Goal: Find specific page/section: Find specific page/section

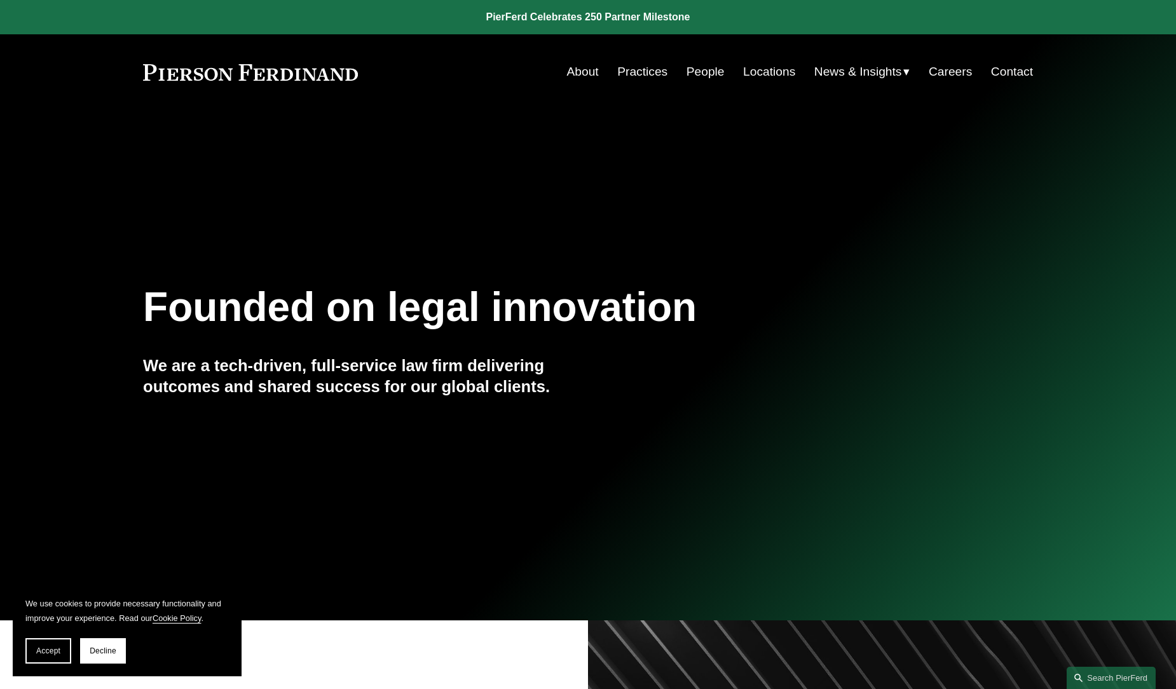
click at [697, 72] on link "People" at bounding box center [705, 72] width 38 height 24
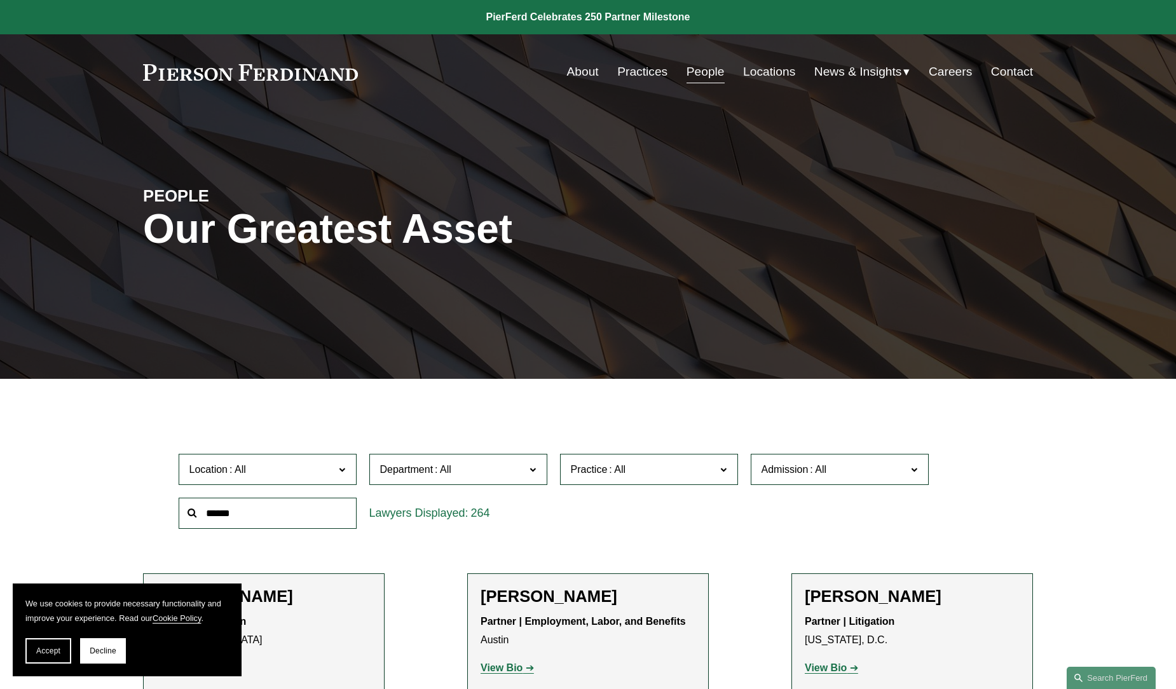
click at [264, 510] on input "text" at bounding box center [268, 513] width 178 height 31
type input "******"
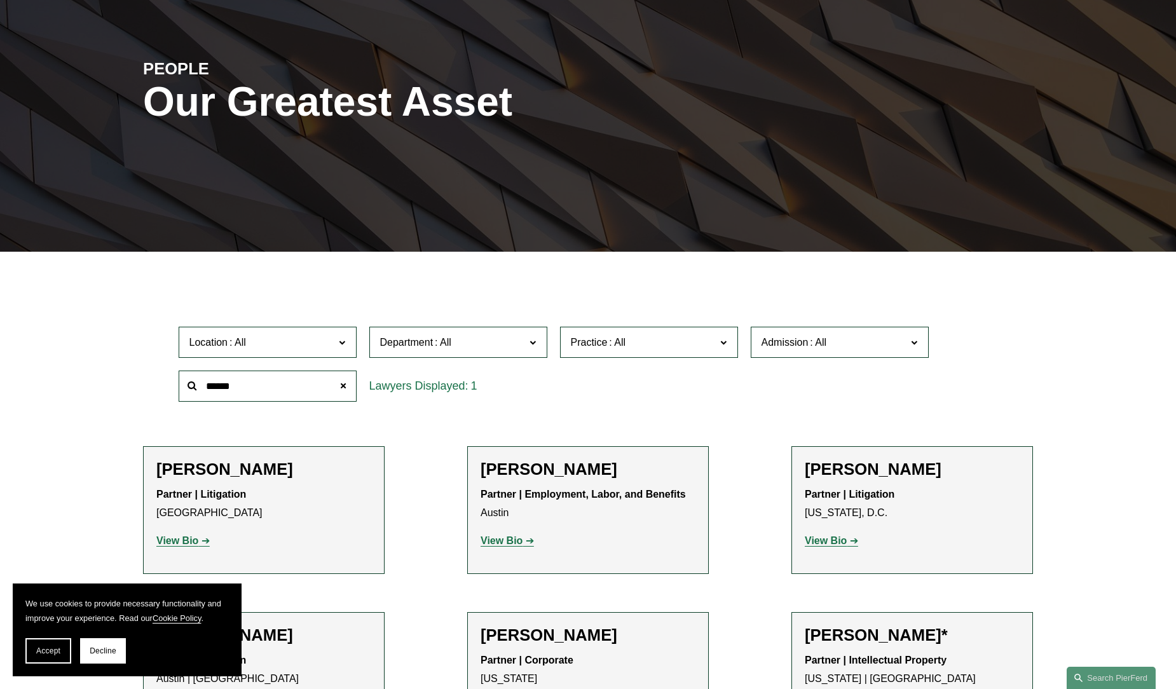
scroll to position [191, 0]
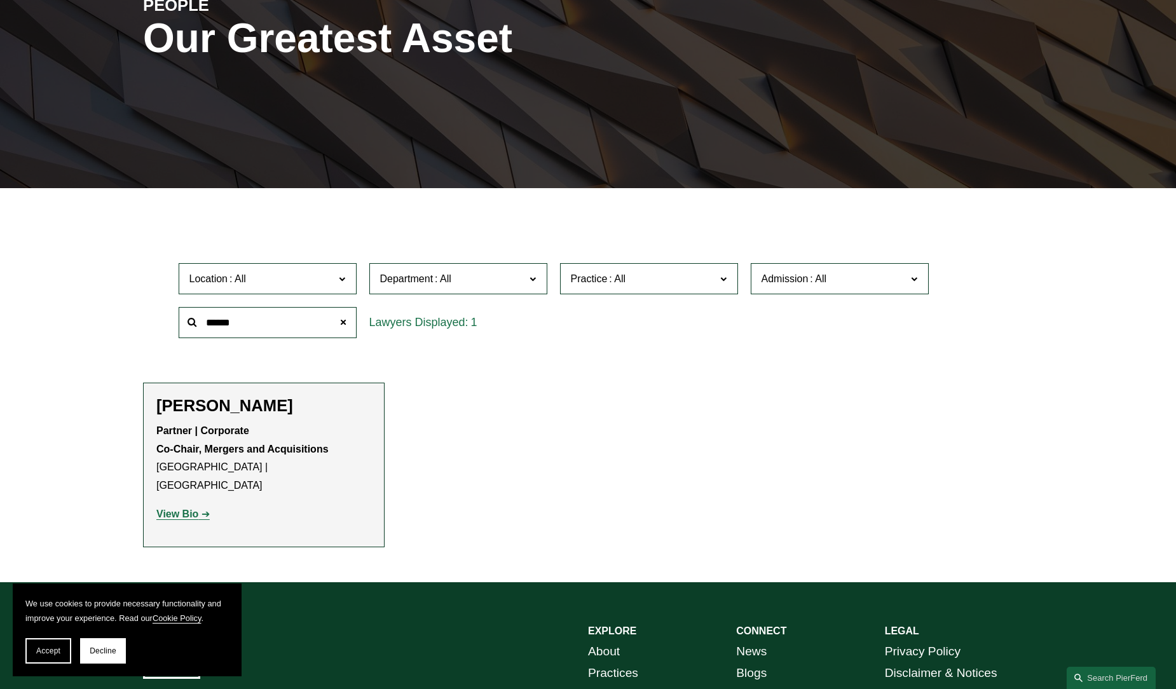
click at [329, 428] on p "Partner | Corporate Co-Chair, Mergers and Acquisitions Detroit | Cleveland" at bounding box center [263, 458] width 215 height 73
click at [278, 459] on p "Partner | Corporate Co-Chair, Mergers and Acquisitions Detroit | Cleveland" at bounding box center [263, 458] width 215 height 73
click at [183, 508] on strong "View Bio" at bounding box center [177, 513] width 42 height 11
